Goal: Transaction & Acquisition: Book appointment/travel/reservation

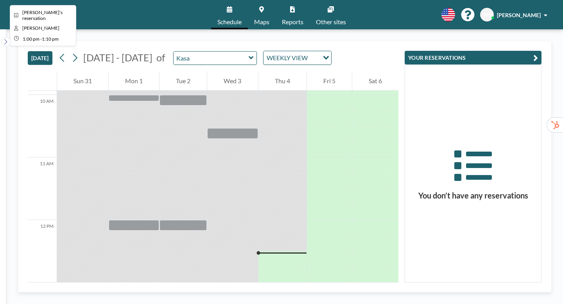
scroll to position [622, 0]
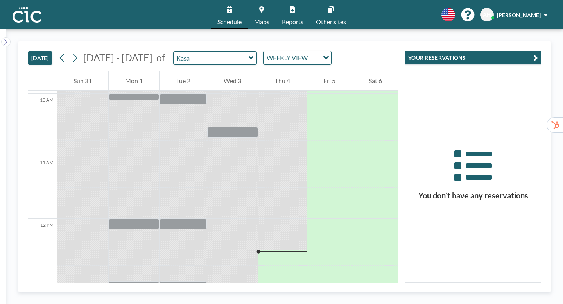
click at [264, 9] on icon at bounding box center [261, 9] width 5 height 6
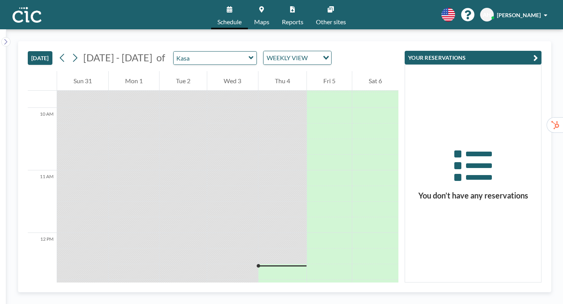
scroll to position [622, 0]
click at [249, 54] on icon at bounding box center [251, 58] width 5 height 8
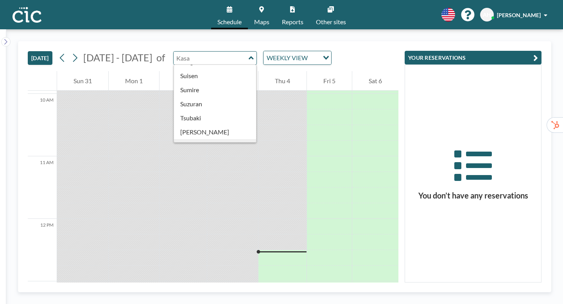
scroll to position [334, 0]
type input "[PERSON_NAME]"
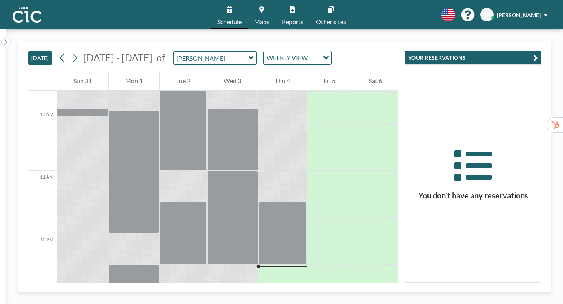
scroll to position [622, 0]
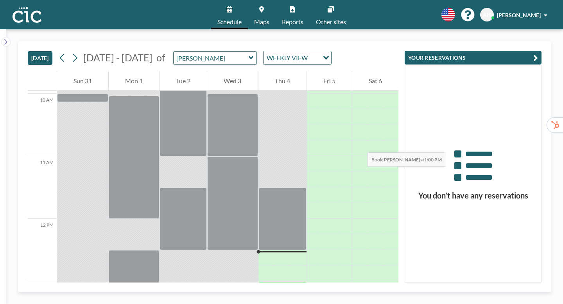
click at [290, 281] on div at bounding box center [282, 289] width 48 height 16
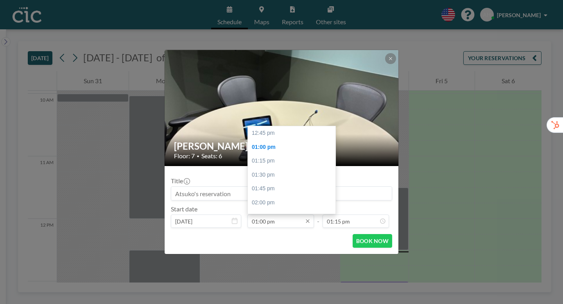
scroll to position [13, 0]
click at [271, 183] on div "02:00 pm" at bounding box center [292, 190] width 88 height 14
type input "02:00 pm"
type input "02:15 pm"
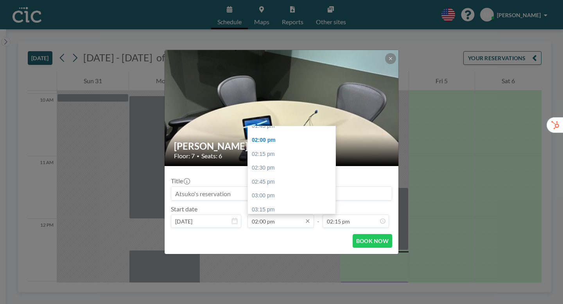
click at [265, 215] on input "02:00 pm" at bounding box center [280, 221] width 66 height 13
click at [270, 124] on div "01:00 pm" at bounding box center [292, 131] width 88 height 14
type input "01:00 pm"
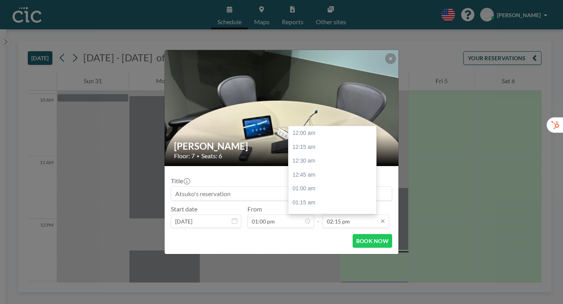
scroll to position [711, 0]
click at [344, 215] on input "02:15 pm" at bounding box center [355, 221] width 66 height 13
click at [295, 217] on div "02:00 pm" at bounding box center [332, 224] width 88 height 14
type input "02:00 pm"
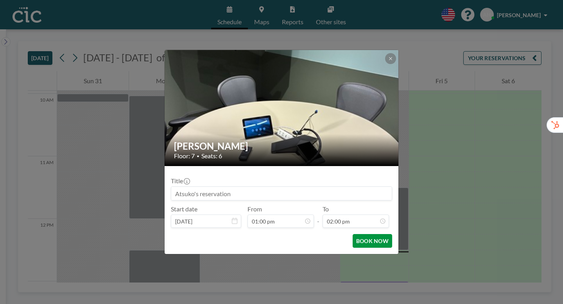
click at [355, 234] on button "BOOK NOW" at bounding box center [372, 241] width 39 height 14
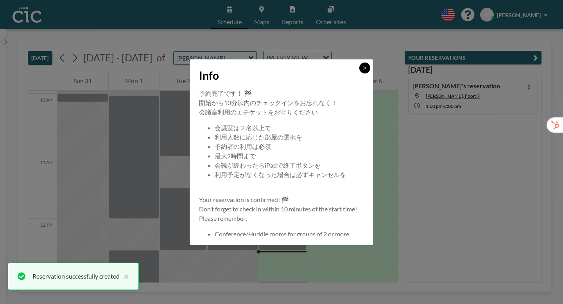
click at [363, 69] on icon at bounding box center [364, 67] width 3 height 3
